Goal: Information Seeking & Learning: Learn about a topic

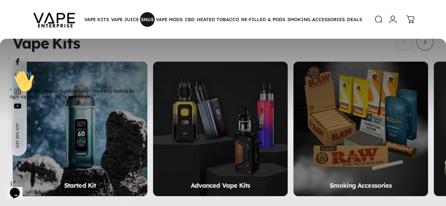
scroll to position [410, 0]
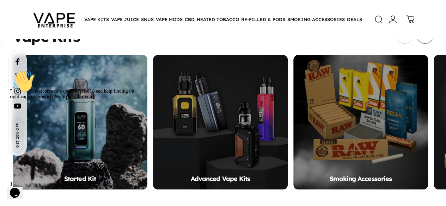
click at [10, 70] on icon "Chat attention grabber" at bounding box center [10, 70] width 0 height 0
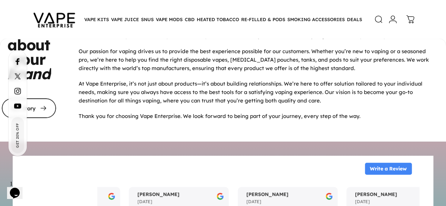
scroll to position [2908, 0]
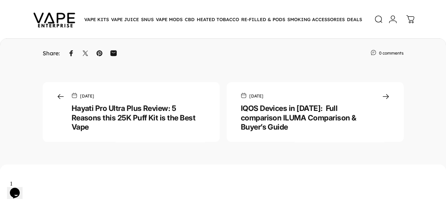
scroll to position [2835, 0]
click at [87, 131] on link "Hayati Pro Ultra Plus Review: 5 Reasons this 25K Puff Kit is the Best Vape" at bounding box center [134, 117] width 124 height 28
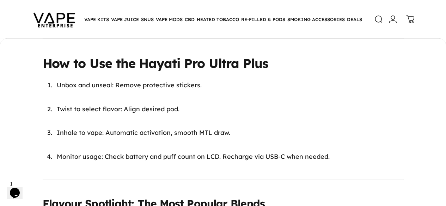
scroll to position [1774, 0]
